Goal: Task Accomplishment & Management: Use online tool/utility

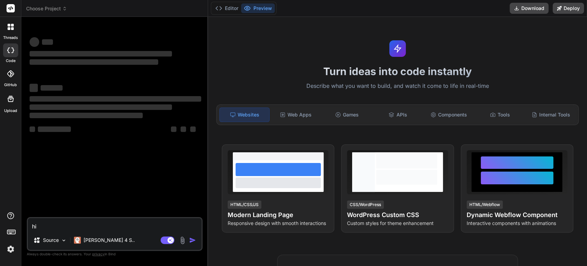
type textarea "x"
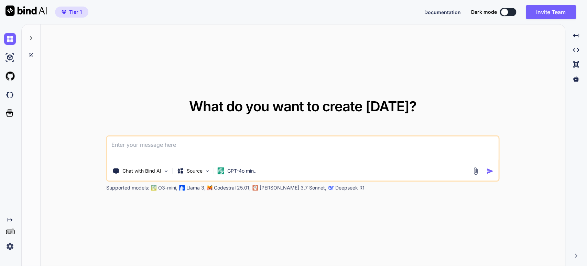
click at [9, 248] on img at bounding box center [10, 246] width 12 height 12
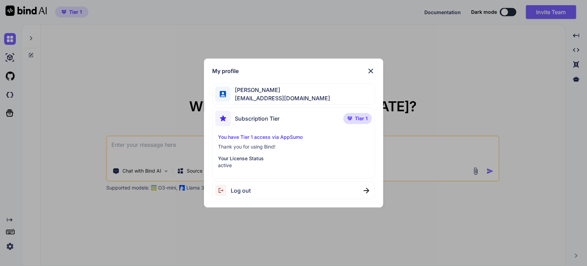
click at [244, 191] on span "Log out" at bounding box center [241, 190] width 20 height 8
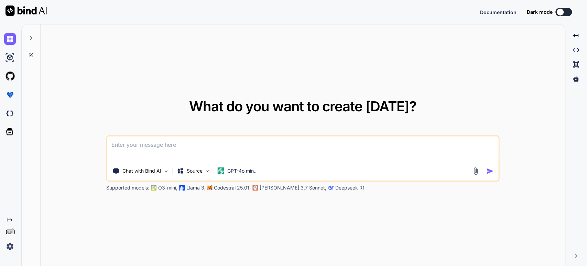
type textarea "x"
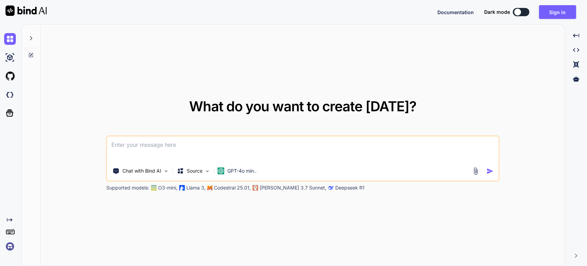
click at [15, 250] on img at bounding box center [10, 246] width 12 height 12
